Goal: Information Seeking & Learning: Learn about a topic

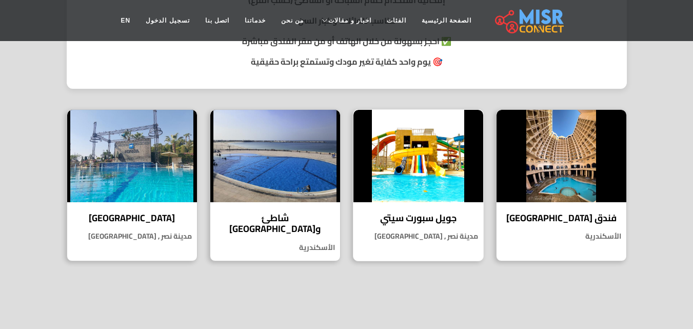
scroll to position [462, 0]
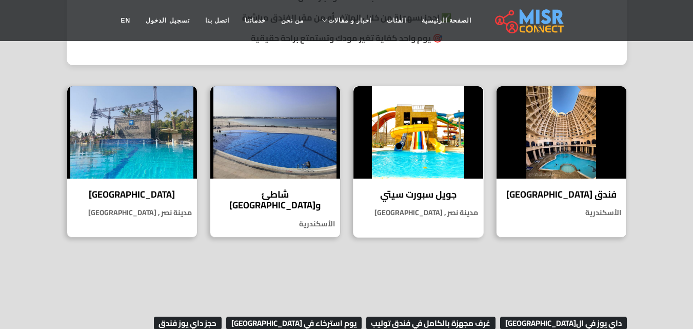
select select "**********"
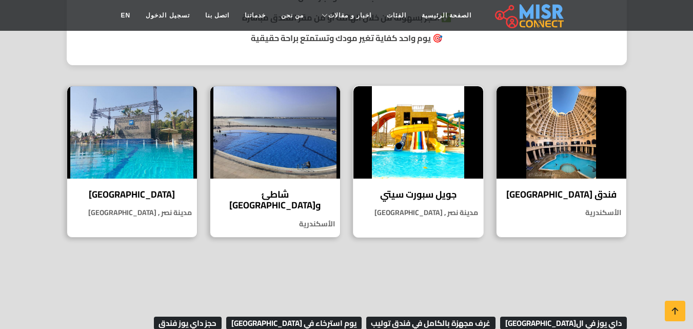
click at [428, 134] on img at bounding box center [418, 132] width 130 height 92
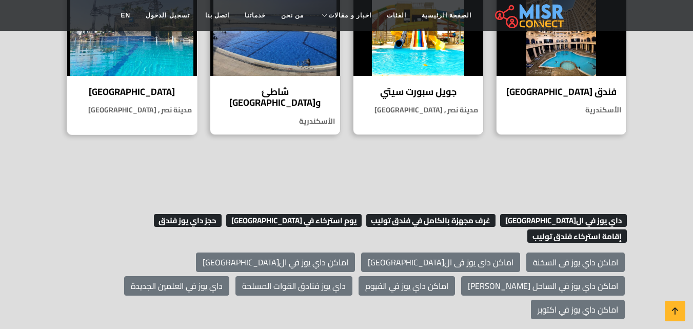
scroll to position [667, 0]
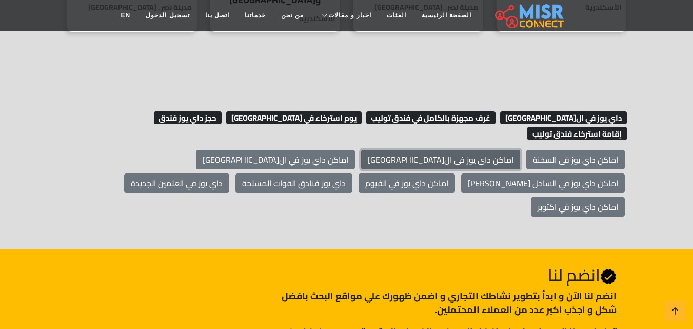
click at [488, 150] on link "اماكن داى يوز فى ال[GEOGRAPHIC_DATA]" at bounding box center [440, 159] width 159 height 19
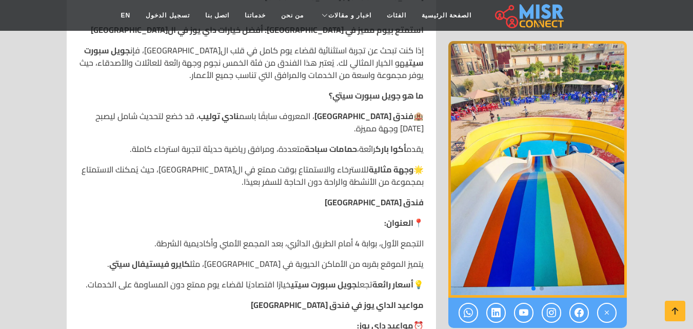
scroll to position [323, 0]
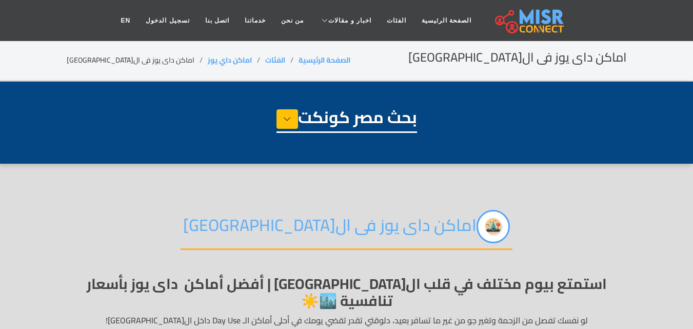
select select "**********"
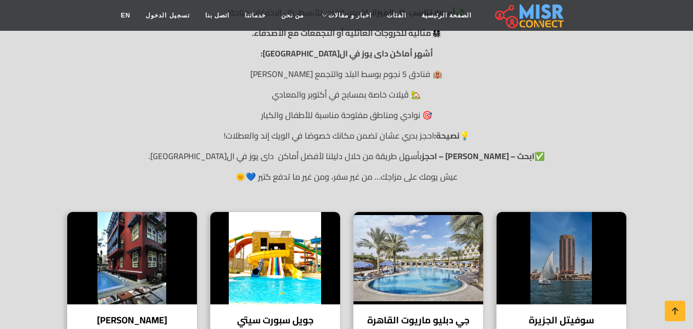
scroll to position [359, 0]
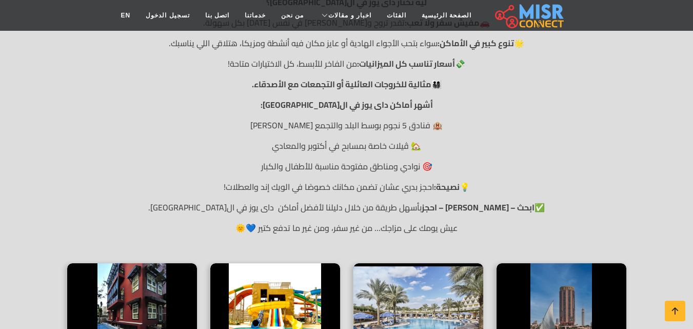
click at [299, 119] on p "🏨 فنادق 5 نجوم بوسط البلد والتجمع والشيخ زايد" at bounding box center [347, 125] width 560 height 12
click at [339, 119] on p "🏨 فنادق 5 نجوم بوسط البلد والتجمع والشيخ زايد" at bounding box center [347, 125] width 560 height 12
drag, startPoint x: 387, startPoint y: 106, endPoint x: 422, endPoint y: 111, distance: 34.7
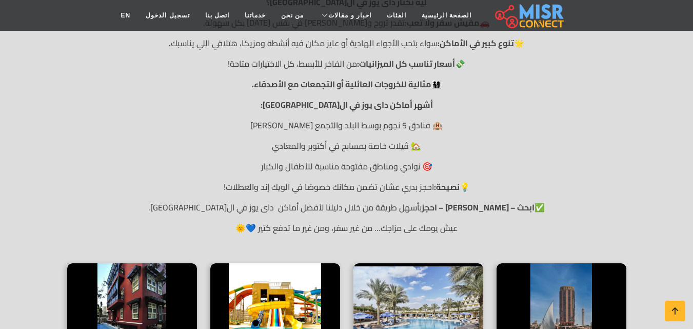
click at [422, 119] on p "🏨 فنادق 5 نجوم بوسط البلد والتجمع والشيخ زايد" at bounding box center [347, 125] width 560 height 12
click at [424, 119] on p "🏨 فنادق 5 نجوم بوسط البلد والتجمع والشيخ زايد" at bounding box center [347, 125] width 560 height 12
click at [423, 119] on p "🏨 فنادق 5 نجوم بوسط البلد والتجمع والشيخ زايد" at bounding box center [347, 125] width 560 height 12
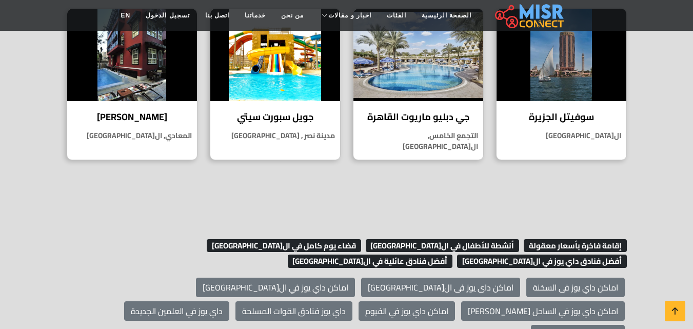
scroll to position [616, 0]
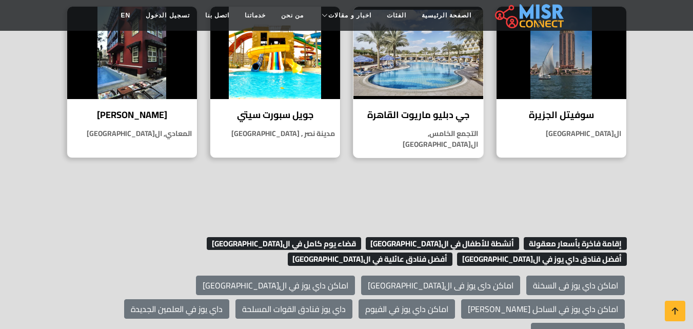
click at [413, 109] on h4 "جي دبليو ماريوت القاهرة" at bounding box center [418, 114] width 114 height 11
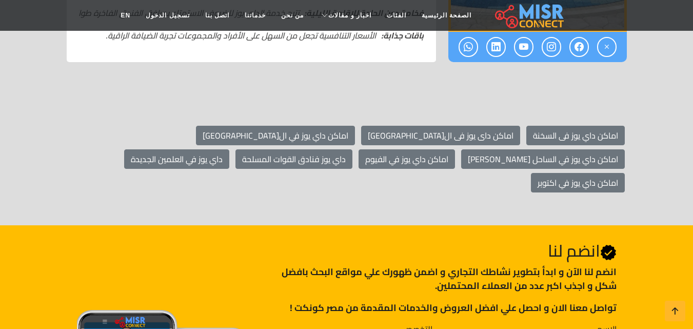
scroll to position [616, 0]
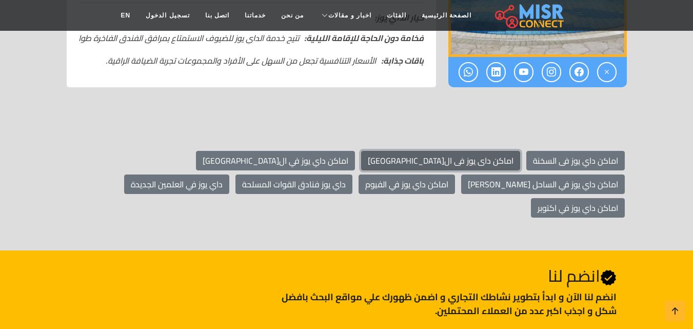
click at [466, 151] on link "اماكن داى يوز فى ال[GEOGRAPHIC_DATA]" at bounding box center [440, 160] width 159 height 19
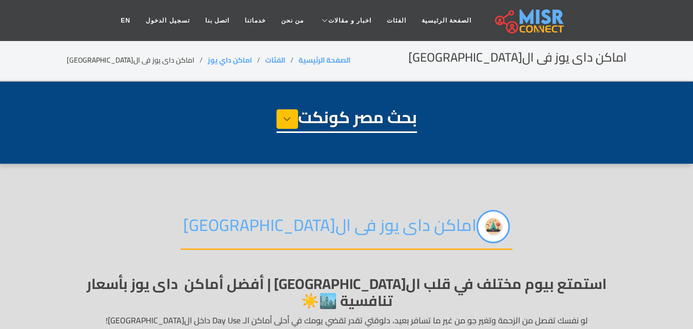
select select "**********"
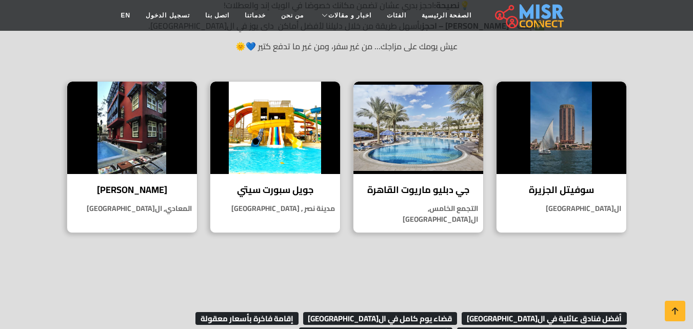
scroll to position [564, 0]
